Goal: Ask a question

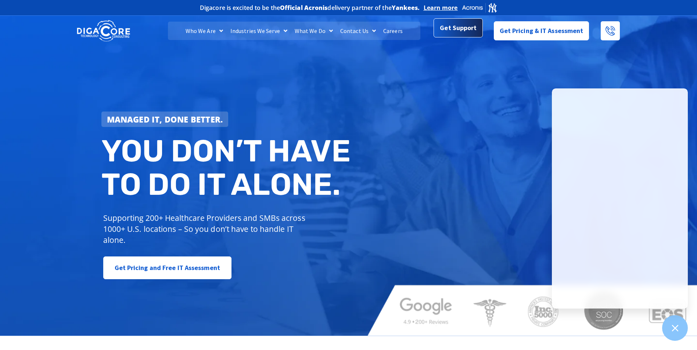
click at [460, 27] on span "Get Support" at bounding box center [458, 28] width 37 height 15
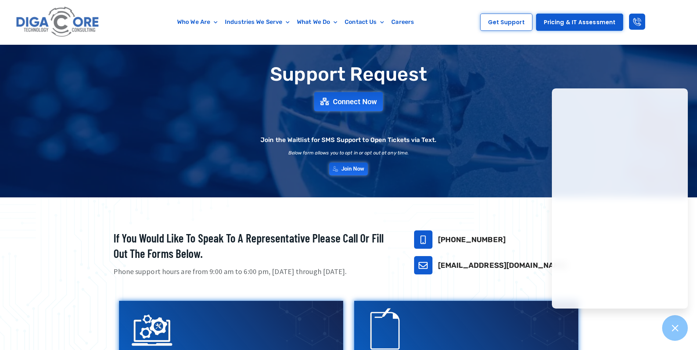
scroll to position [37, 0]
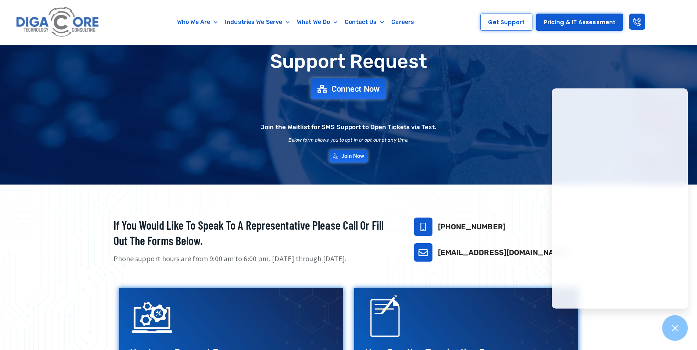
drag, startPoint x: 347, startPoint y: 104, endPoint x: 351, endPoint y: 97, distance: 7.2
click at [351, 97] on div "Support Request Connect Now Join the Waitlist for SMS Support to Open Tickets v…" at bounding box center [348, 106] width 514 height 119
drag, startPoint x: 351, startPoint y: 97, endPoint x: 354, endPoint y: 89, distance: 8.9
click at [354, 89] on span "Connect Now" at bounding box center [355, 89] width 48 height 8
